Goal: Task Accomplishment & Management: Manage account settings

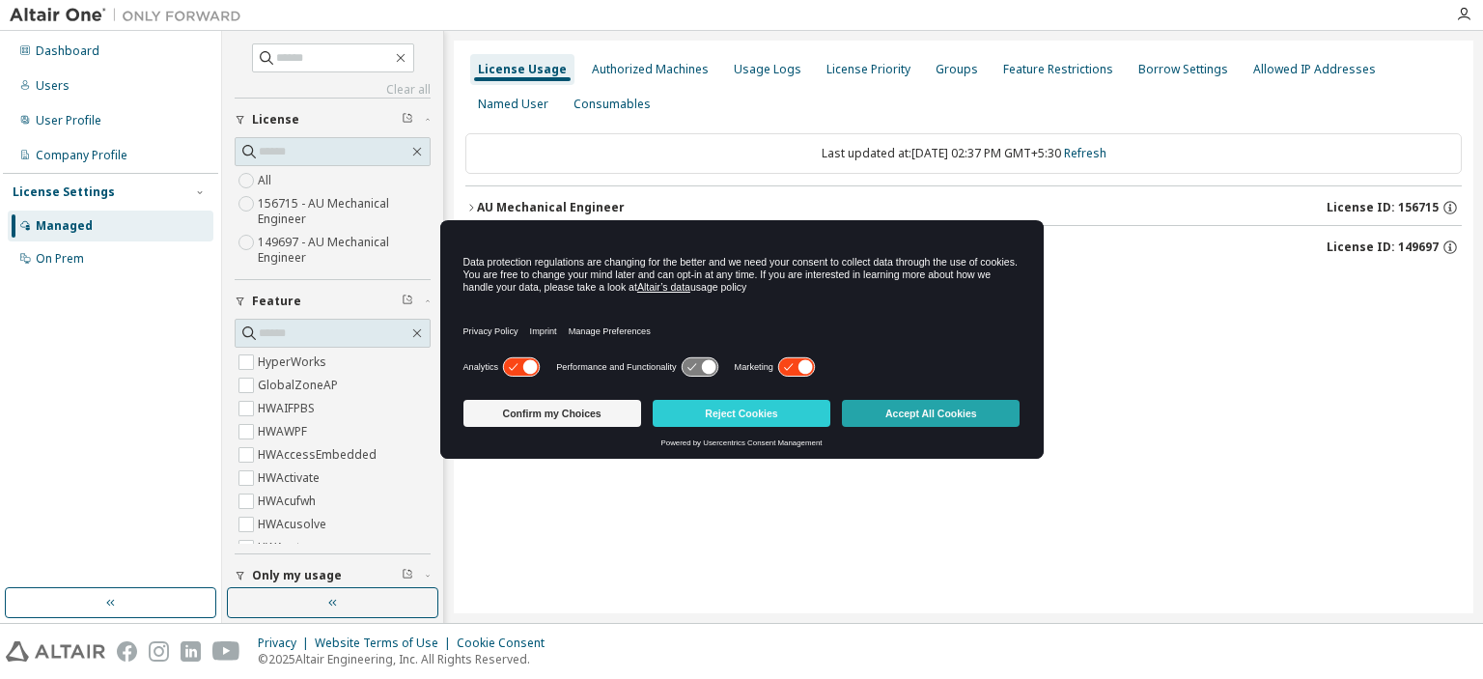
click at [898, 414] on button "Accept All Cookies" at bounding box center [931, 413] width 178 height 27
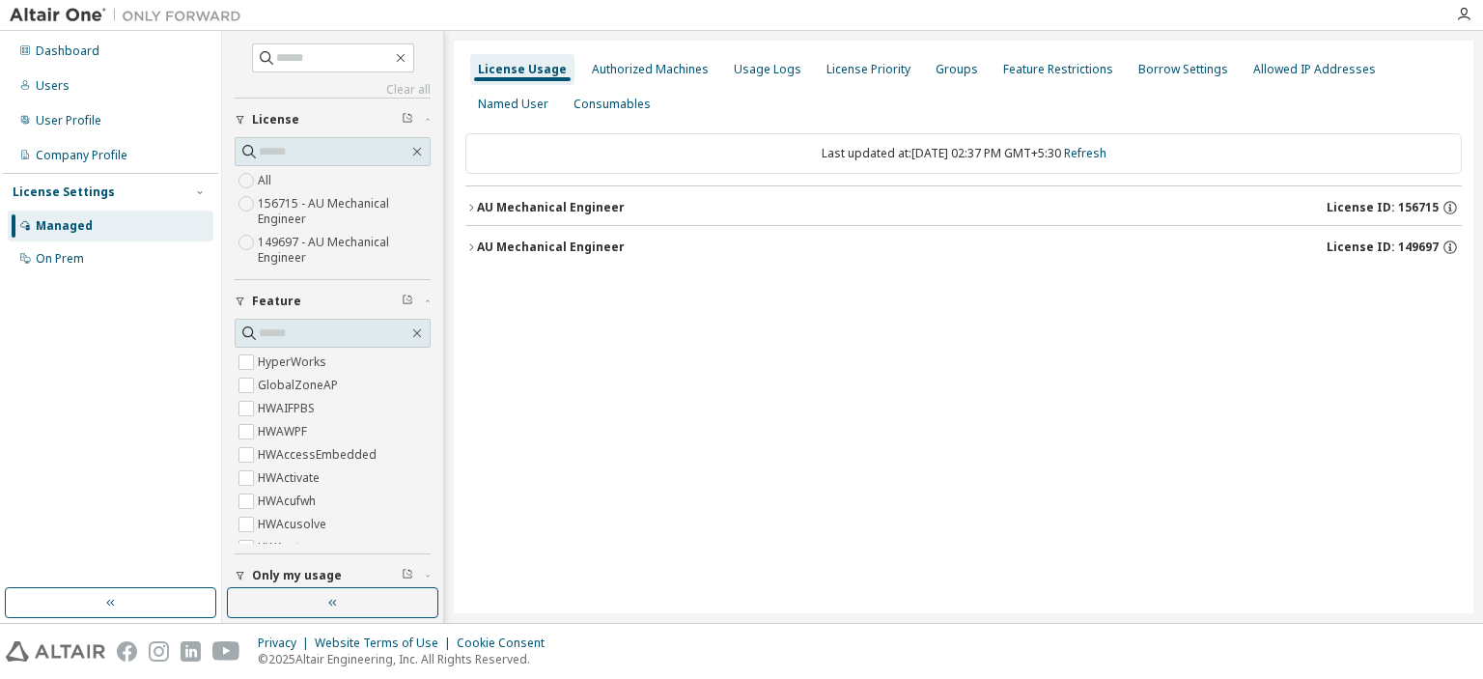
click at [467, 207] on icon "button" at bounding box center [471, 208] width 12 height 12
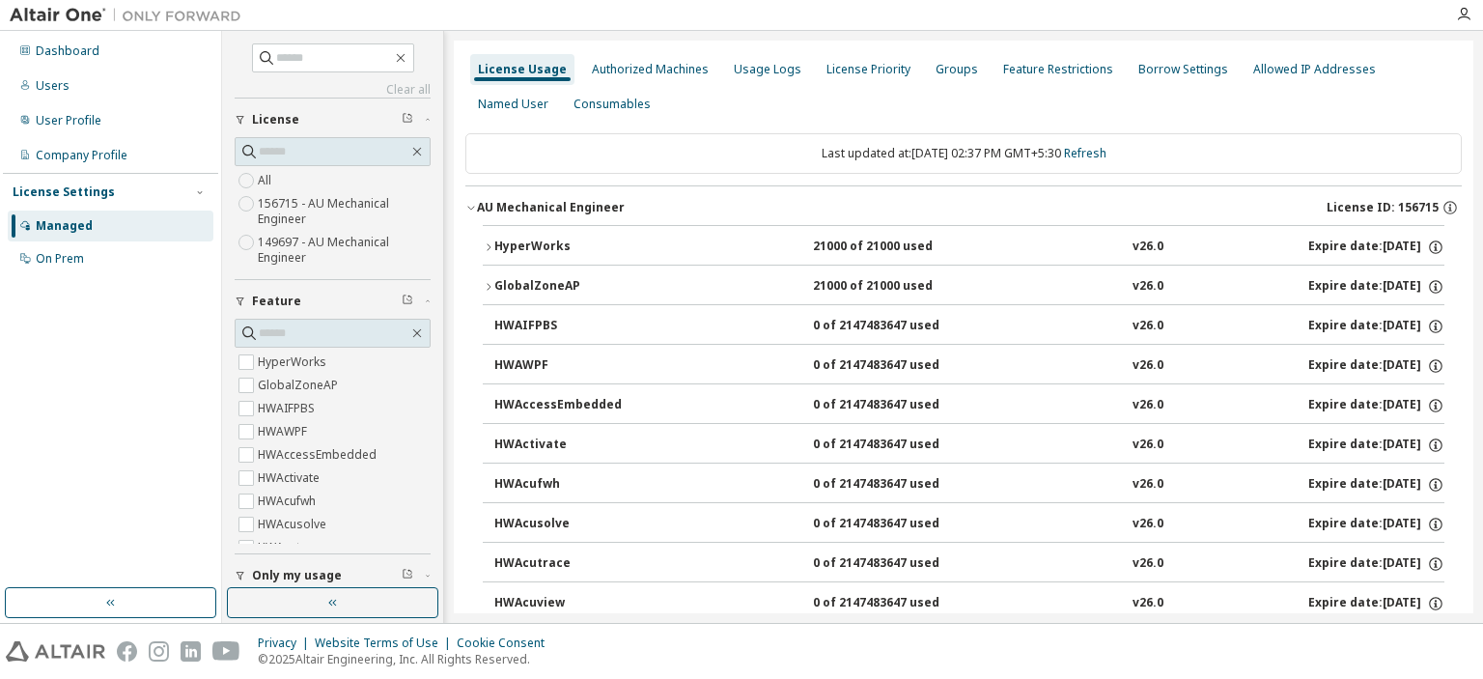
click at [494, 243] on div "HyperWorks" at bounding box center [581, 246] width 174 height 17
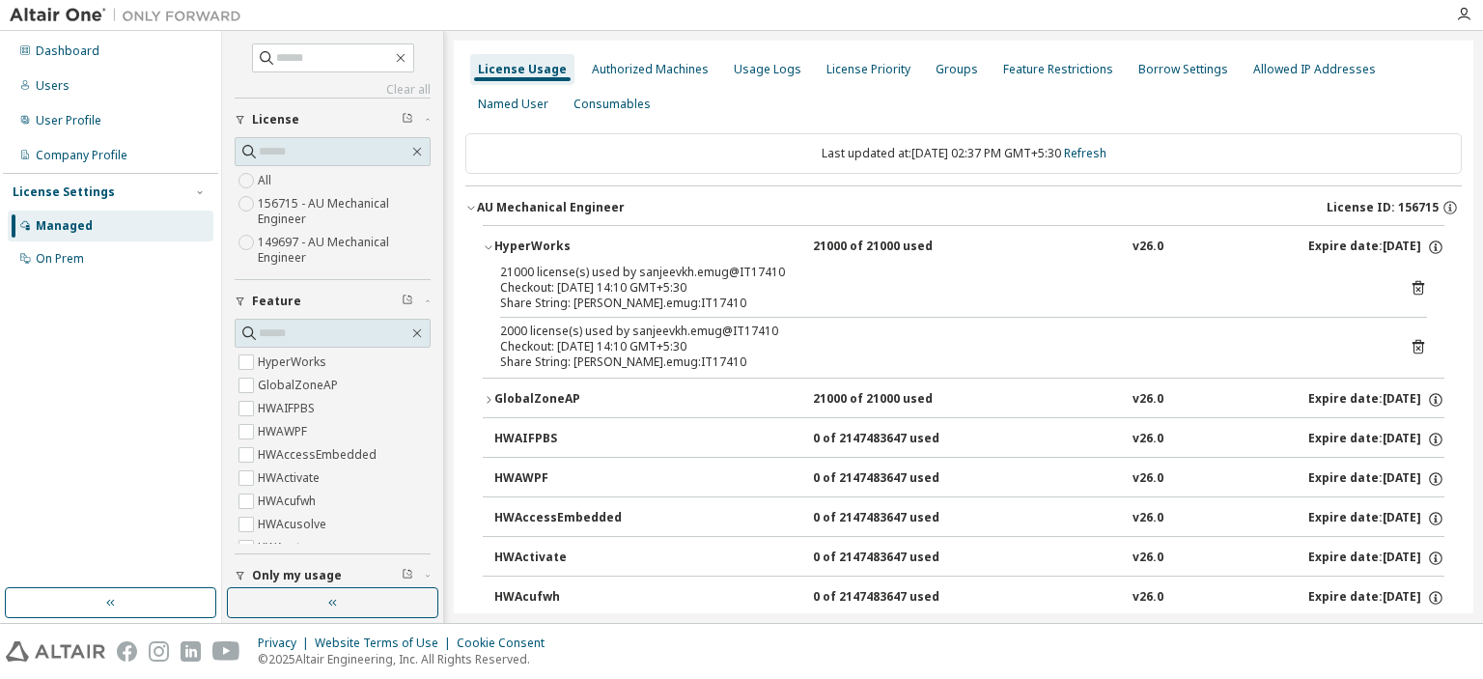
click at [1409, 285] on icon at bounding box center [1417, 287] width 17 height 17
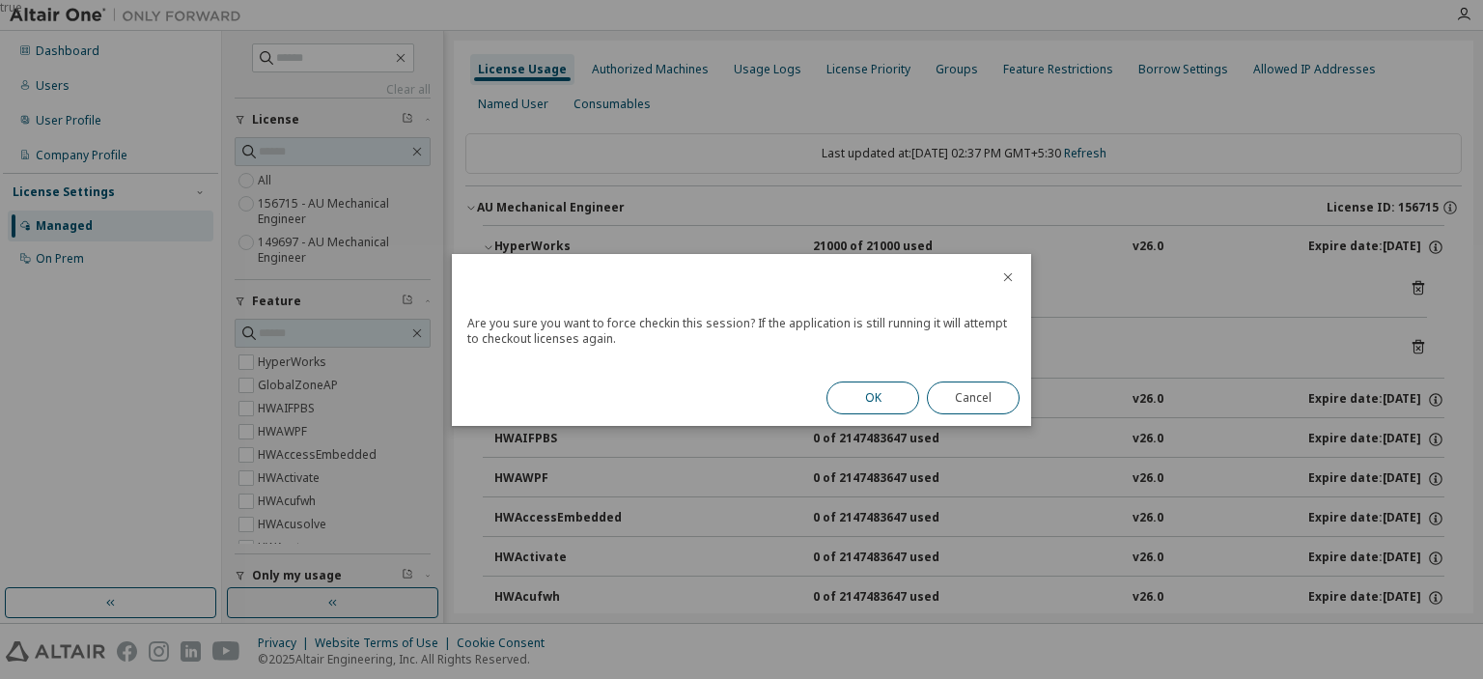
click at [889, 396] on button "OK" at bounding box center [872, 397] width 93 height 33
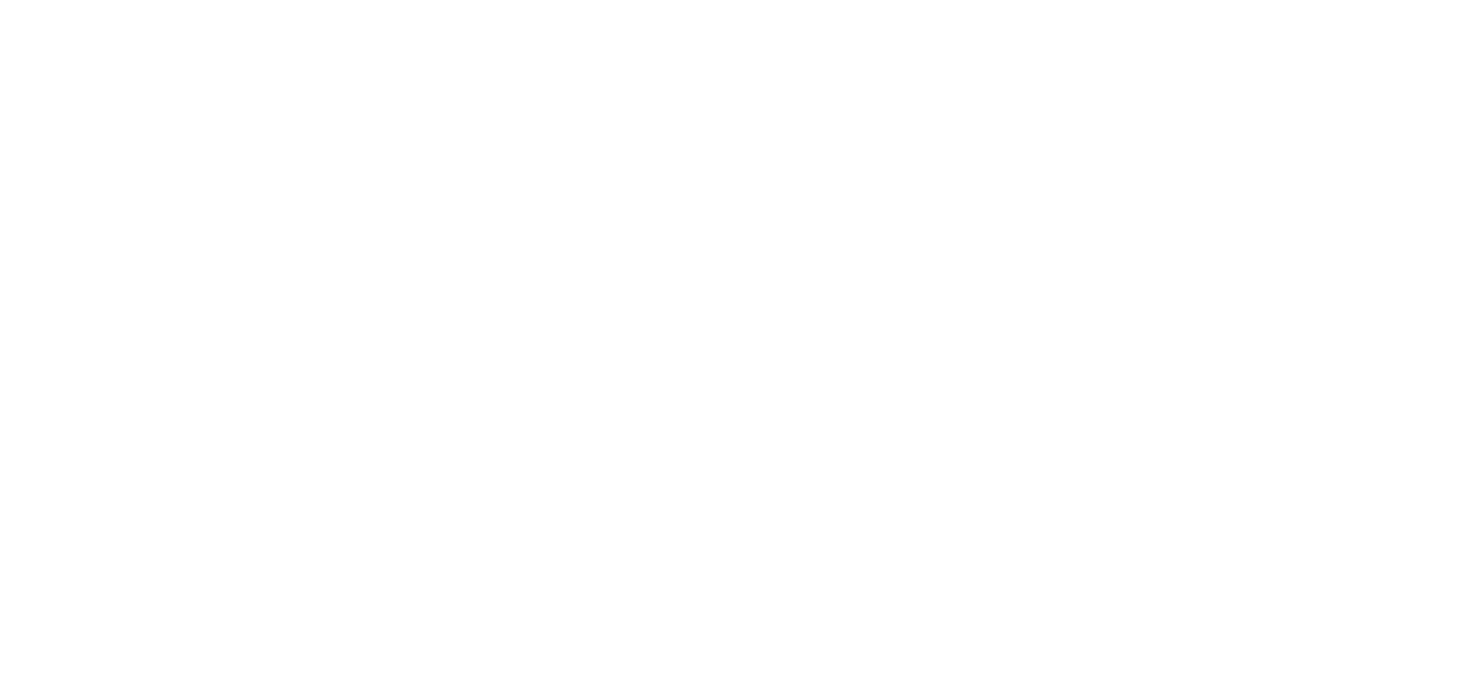
click at [560, 377] on div at bounding box center [741, 339] width 1483 height 679
click at [591, 377] on div at bounding box center [741, 339] width 1483 height 679
